Goal: Task Accomplishment & Management: Manage account settings

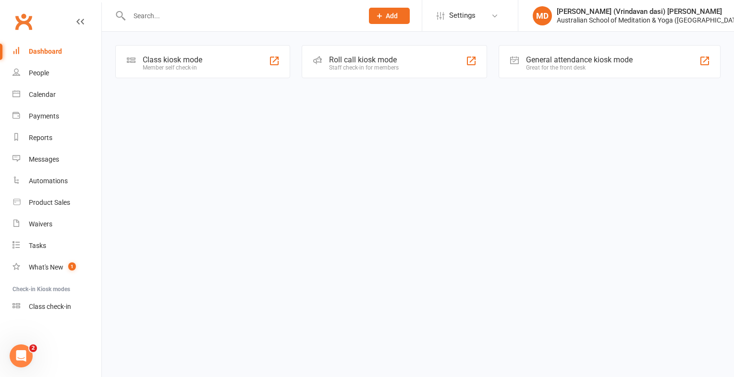
click at [139, 19] on input "text" at bounding box center [241, 15] width 230 height 13
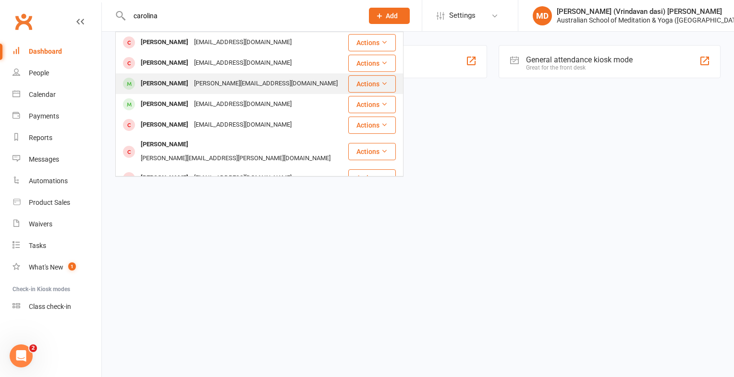
type input "carolina"
click at [165, 82] on div "[PERSON_NAME]" at bounding box center [164, 84] width 53 height 14
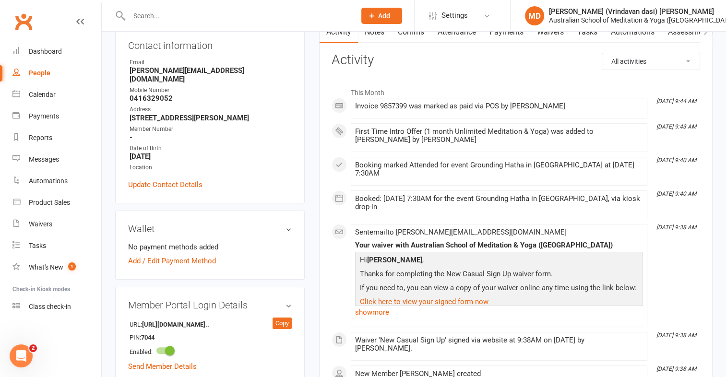
scroll to position [96, 0]
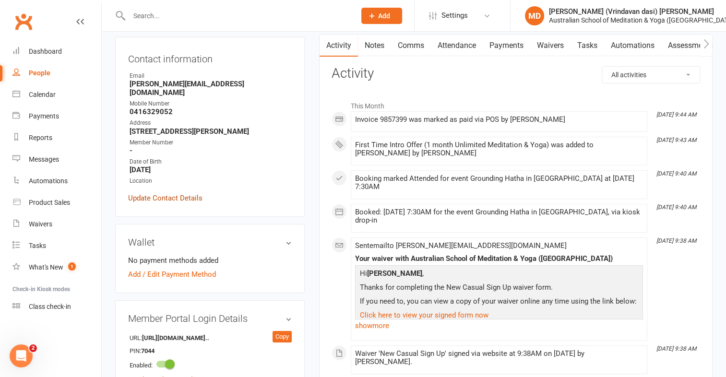
click at [158, 192] on link "Update Contact Details" at bounding box center [165, 198] width 74 height 12
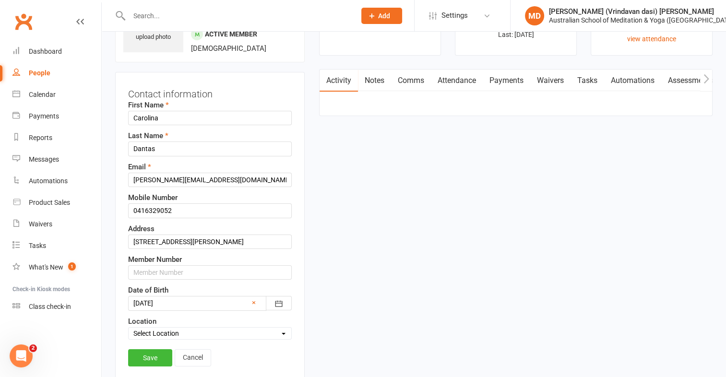
scroll to position [45, 0]
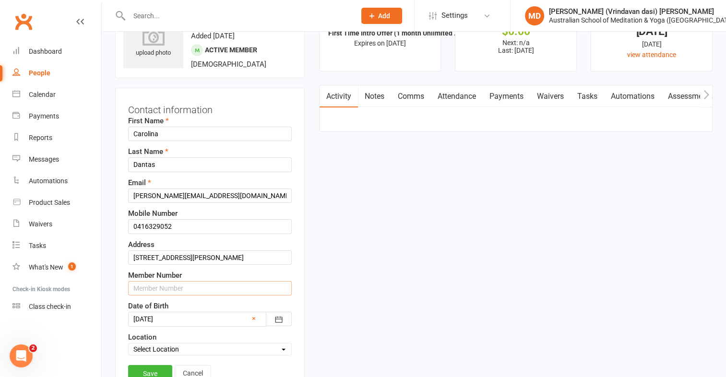
click at [138, 286] on input "text" at bounding box center [210, 288] width 164 height 14
type input "2666"
click at [147, 366] on link "Save" at bounding box center [150, 373] width 44 height 17
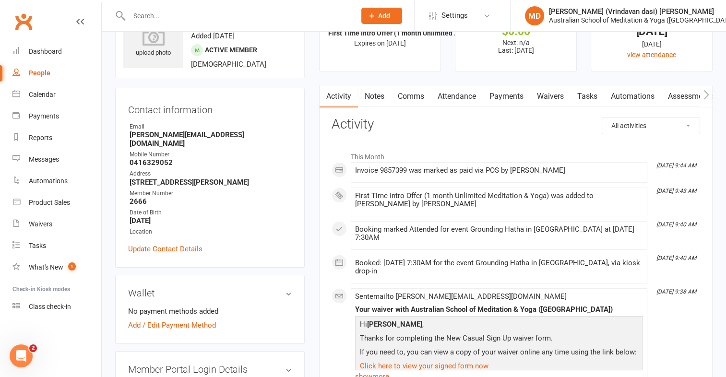
click at [145, 14] on input "text" at bounding box center [237, 15] width 223 height 13
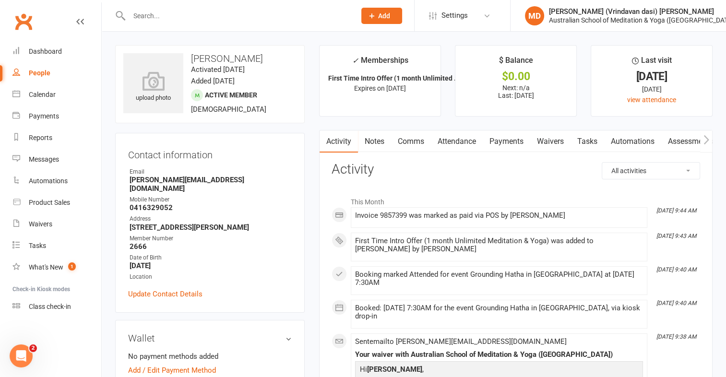
click at [144, 16] on input "text" at bounding box center [237, 15] width 223 height 13
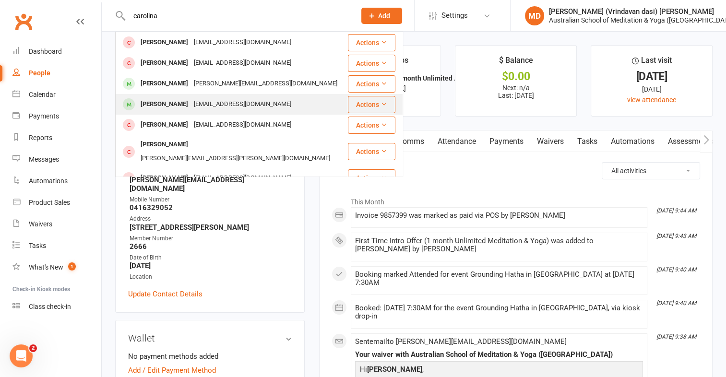
type input "carolina"
click at [170, 106] on div "[PERSON_NAME]" at bounding box center [164, 104] width 53 height 14
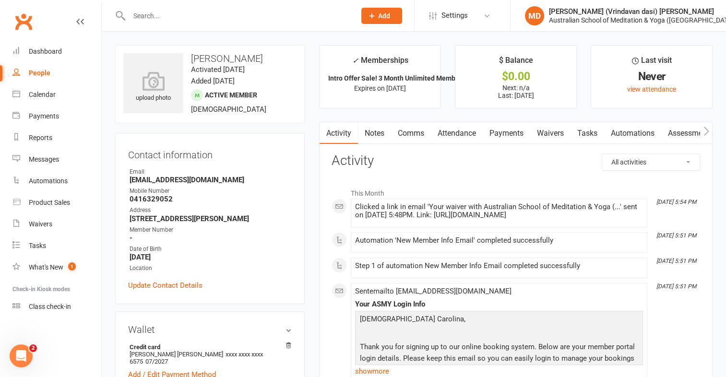
click at [168, 14] on input "text" at bounding box center [237, 15] width 223 height 13
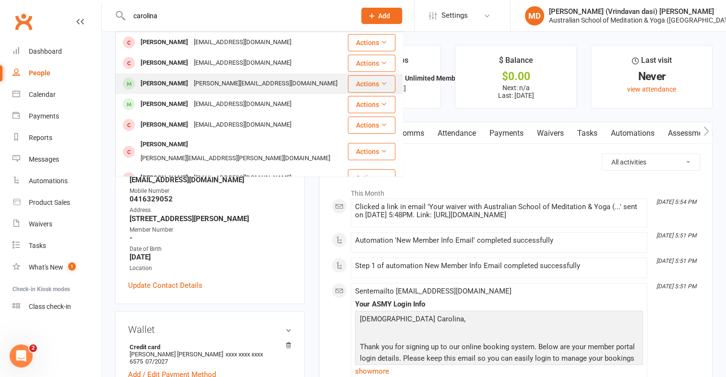
type input "carolina"
click at [156, 89] on div "[PERSON_NAME]" at bounding box center [164, 84] width 53 height 14
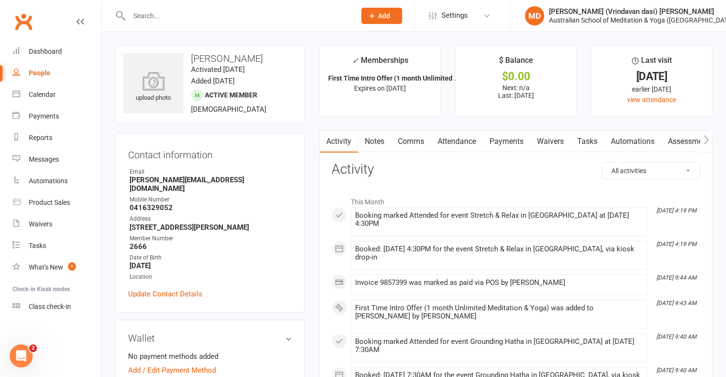
click at [313, 212] on main "✓ Memberships First Time Intro Offer (1 month Unlimited ... Expires on [DATE] $…" at bounding box center [516, 320] width 408 height 550
click at [508, 146] on link "Payments" at bounding box center [507, 142] width 48 height 22
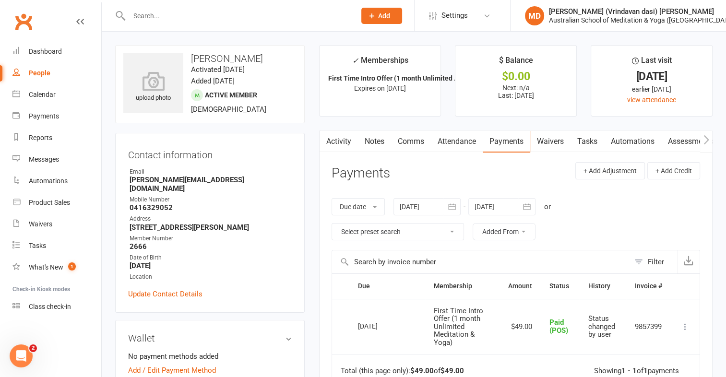
click at [151, 12] on input "text" at bounding box center [237, 15] width 223 height 13
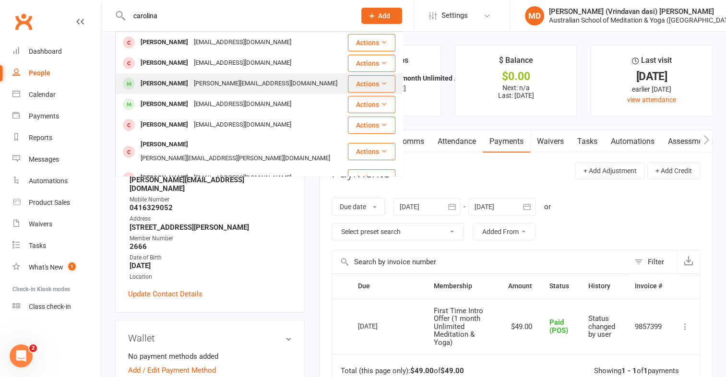
type input "carolina"
click at [185, 83] on div "[PERSON_NAME]" at bounding box center [164, 84] width 53 height 14
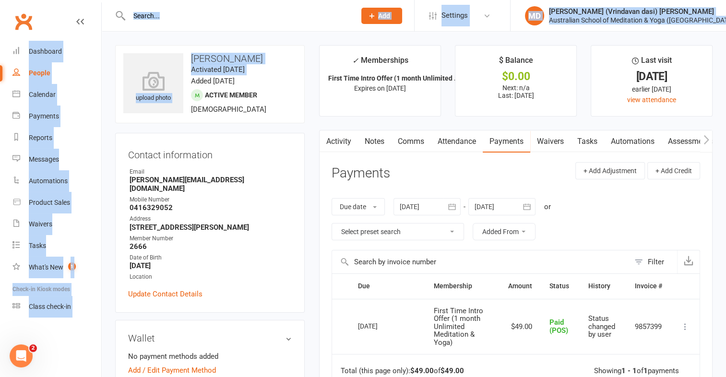
drag, startPoint x: 185, startPoint y: 83, endPoint x: 167, endPoint y: 12, distance: 73.4
click at [167, 12] on input "text" at bounding box center [237, 15] width 223 height 13
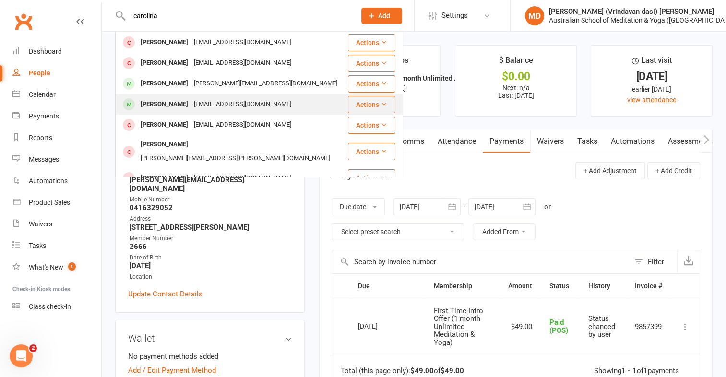
type input "carolina"
click at [193, 105] on div "[EMAIL_ADDRESS][DOMAIN_NAME]" at bounding box center [242, 104] width 103 height 14
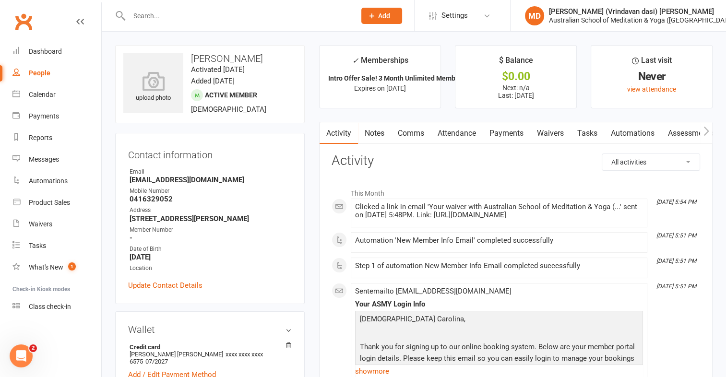
click at [315, 179] on main "✓ Memberships Intro Offer Sale! 3 Month Unlimited Member... Expires on [DATE] $…" at bounding box center [516, 377] width 408 height 665
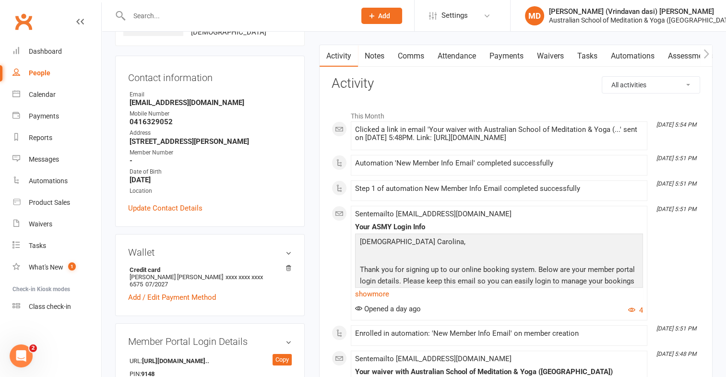
scroll to position [77, 0]
